Goal: Information Seeking & Learning: Learn about a topic

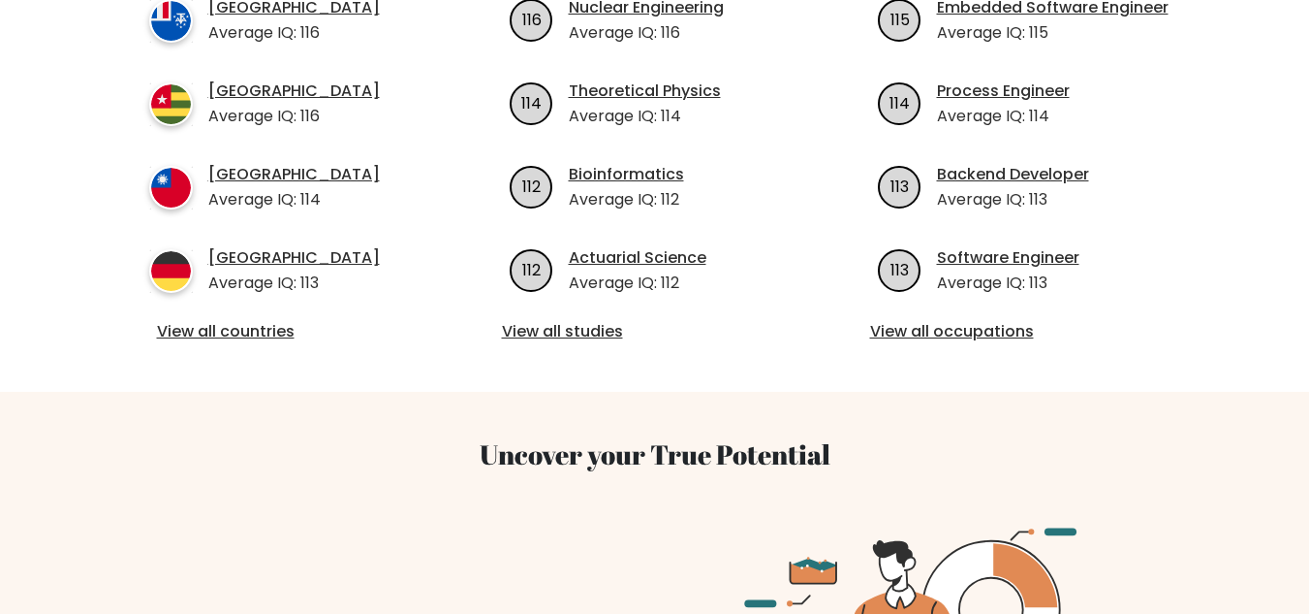
scroll to position [936, 0]
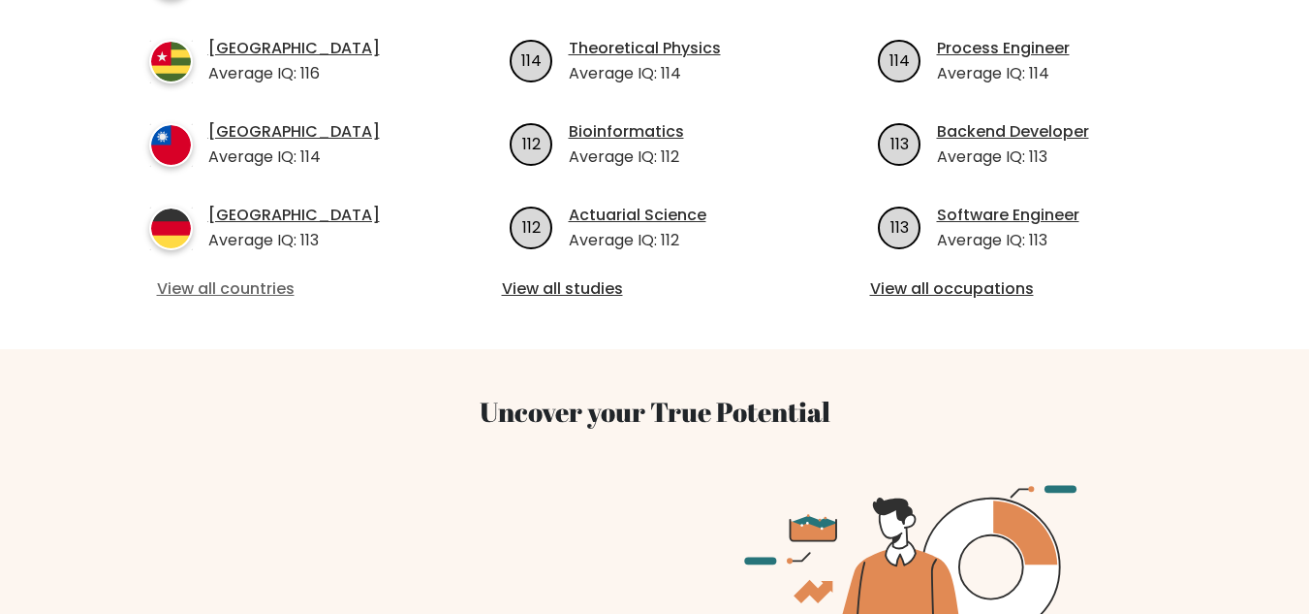
click at [209, 277] on link "View all countries" at bounding box center [287, 288] width 260 height 23
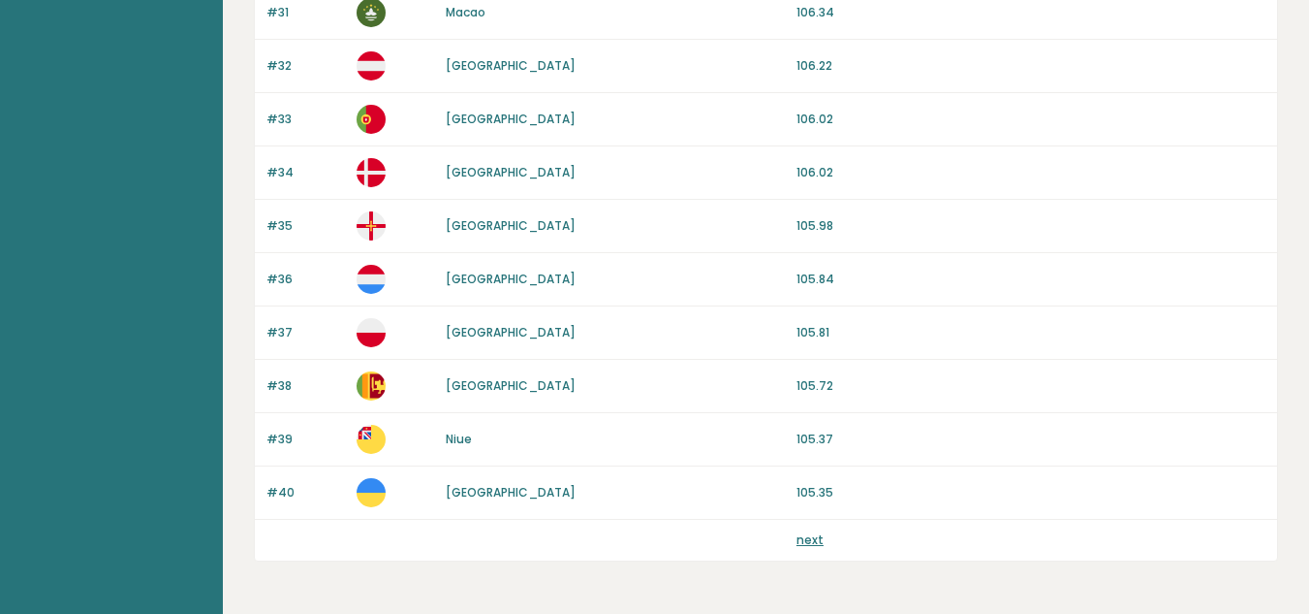
scroll to position [1904, 0]
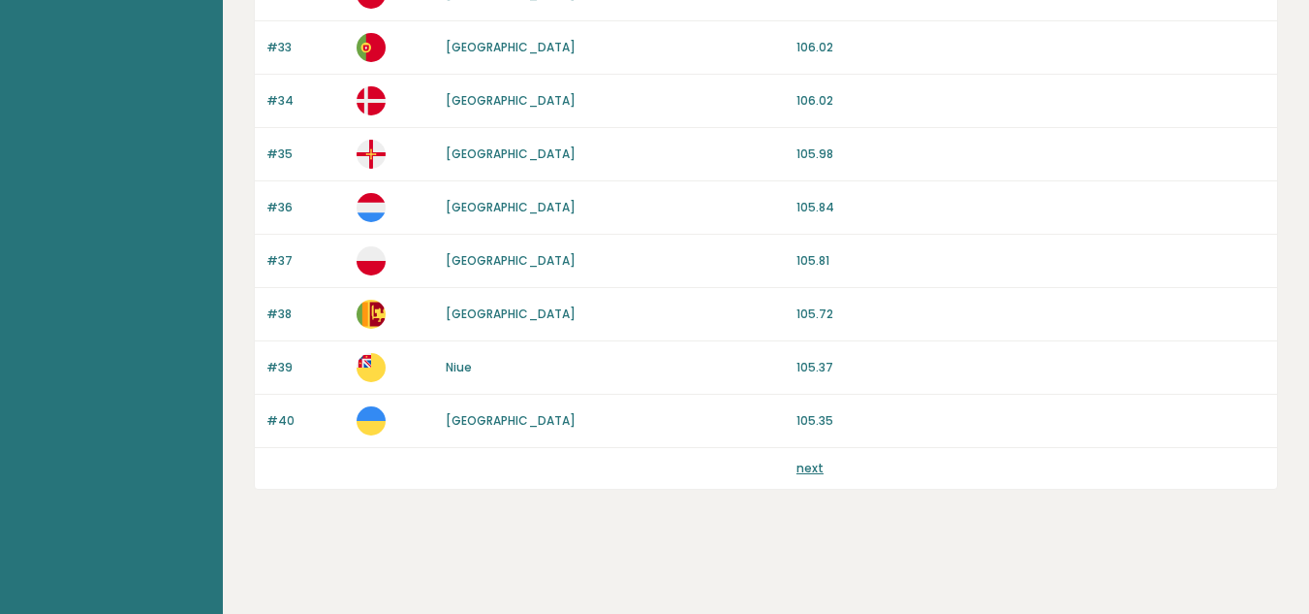
click at [810, 466] on link "next" at bounding box center [810, 467] width 27 height 16
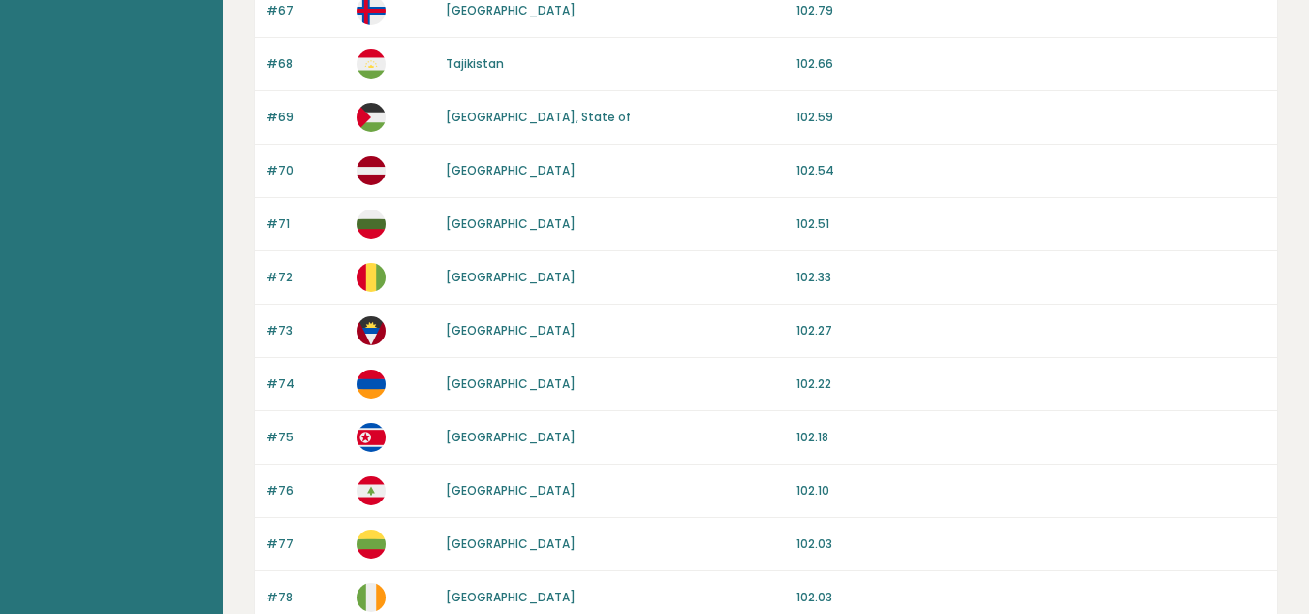
scroll to position [1904, 0]
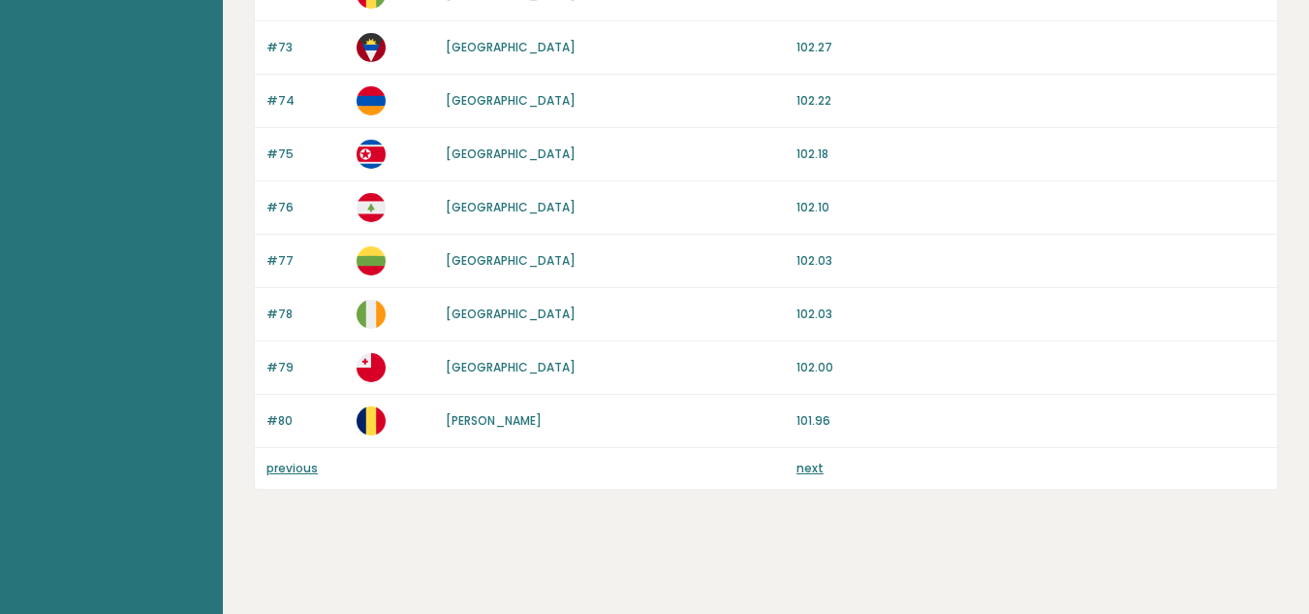
click at [810, 467] on link "next" at bounding box center [810, 467] width 27 height 16
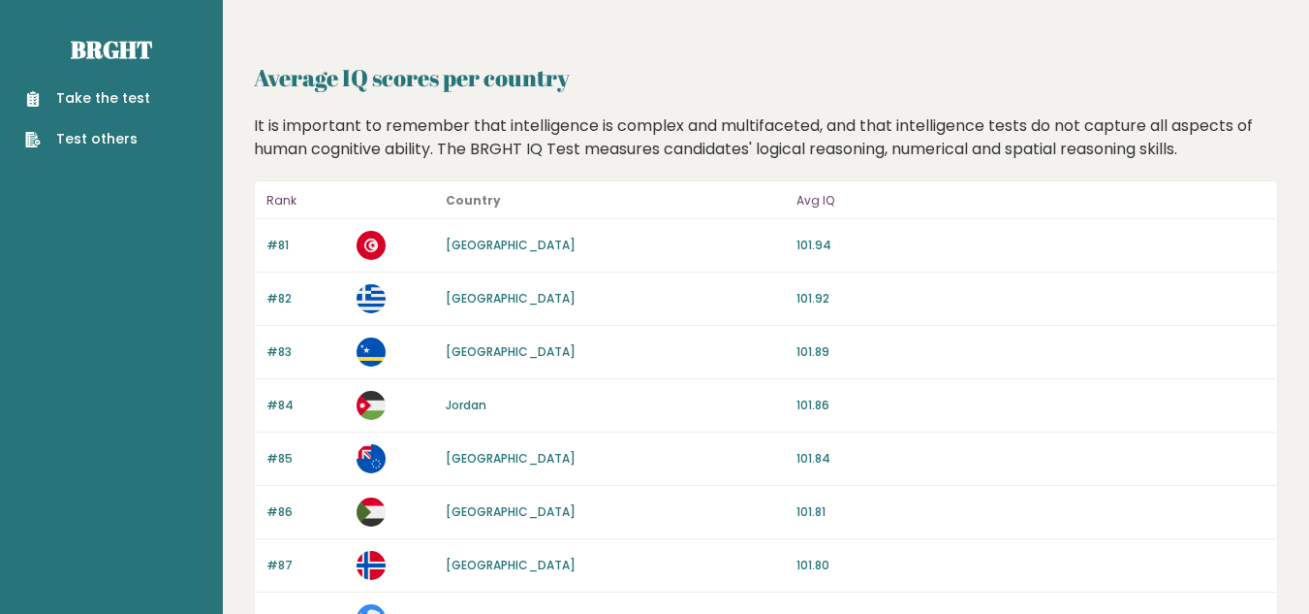
drag, startPoint x: 1308, startPoint y: 37, endPoint x: 1321, endPoint y: 198, distance: 161.5
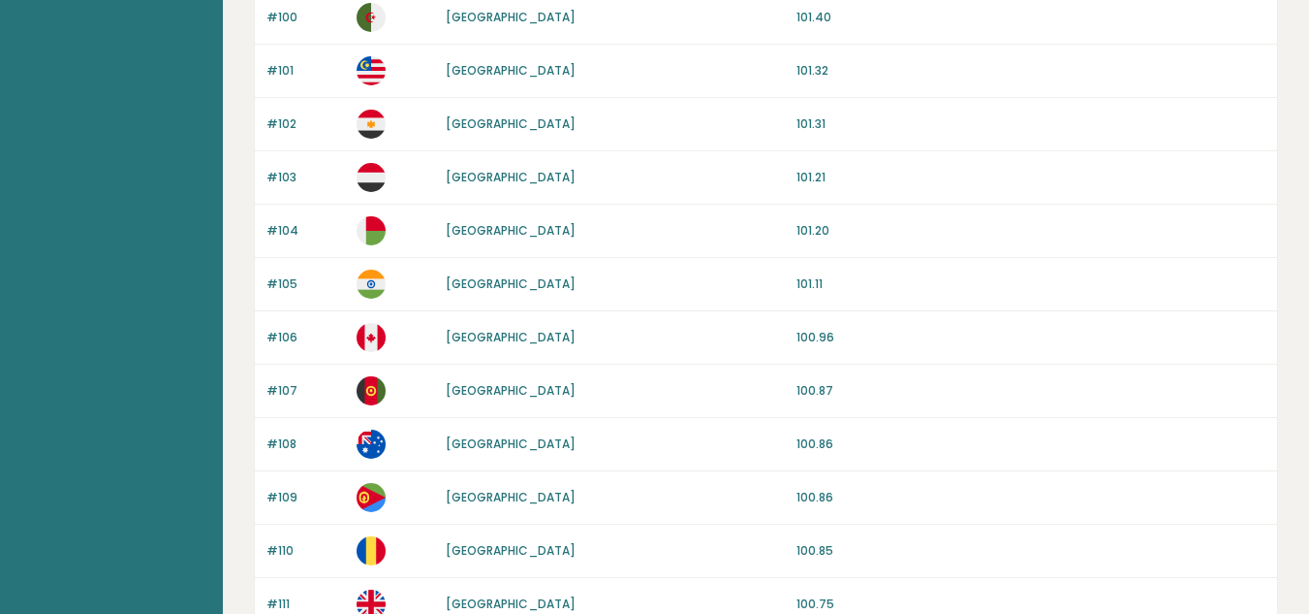
scroll to position [1778, 0]
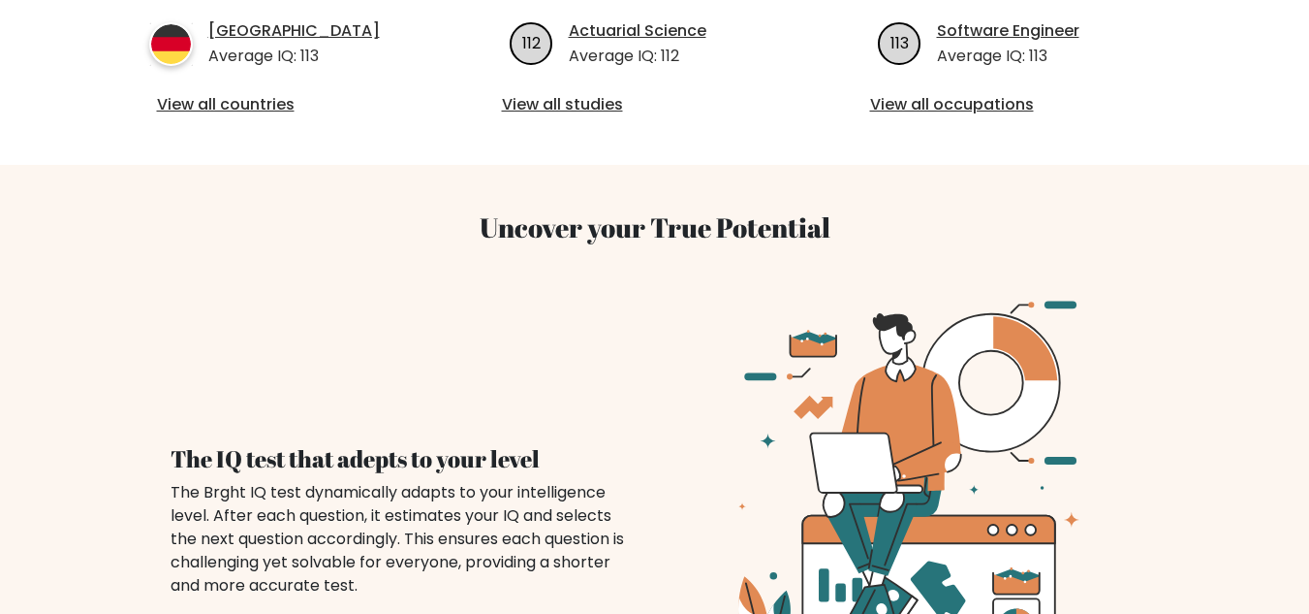
scroll to position [936, 0]
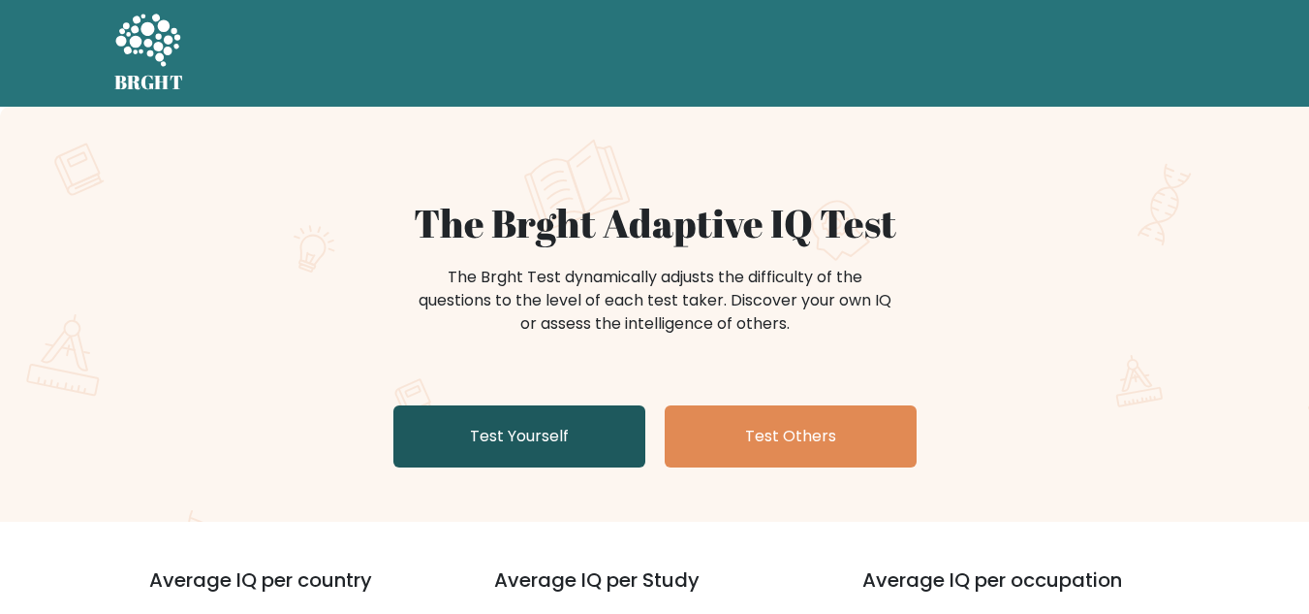
click at [505, 438] on link "Test Yourself" at bounding box center [520, 436] width 252 height 62
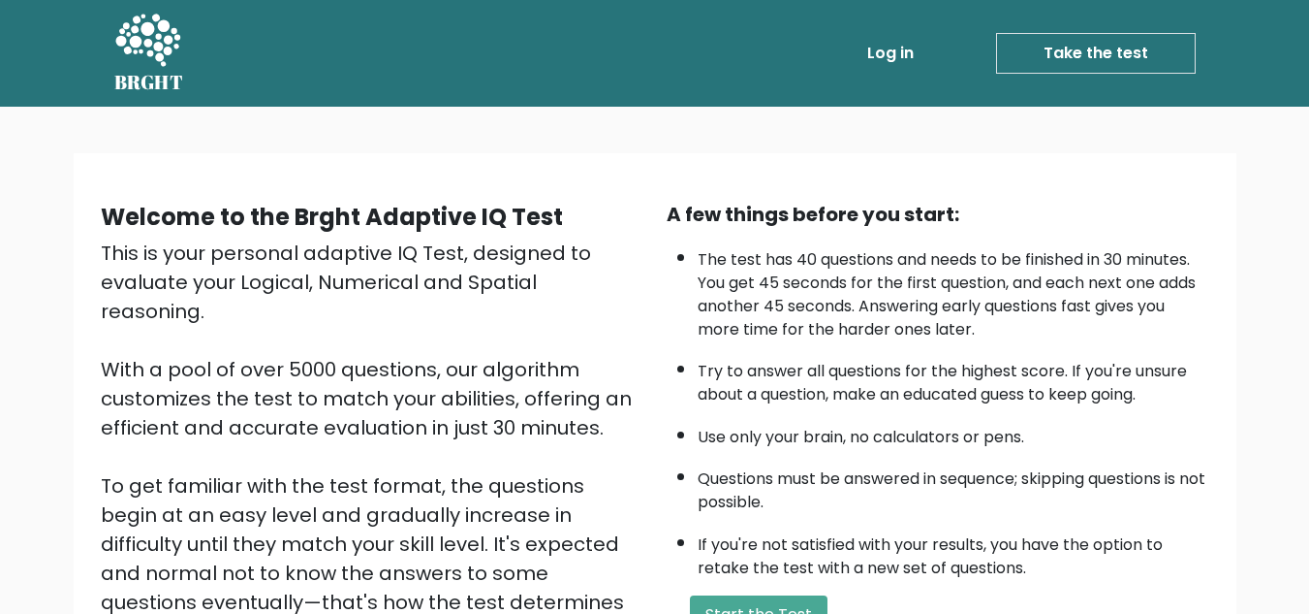
drag, startPoint x: 98, startPoint y: 162, endPoint x: 444, endPoint y: 108, distance: 350.3
click at [463, 104] on nav "BRGHT BRGHT Log in Take the test Take the test" at bounding box center [654, 53] width 1309 height 107
